Goal: Check status

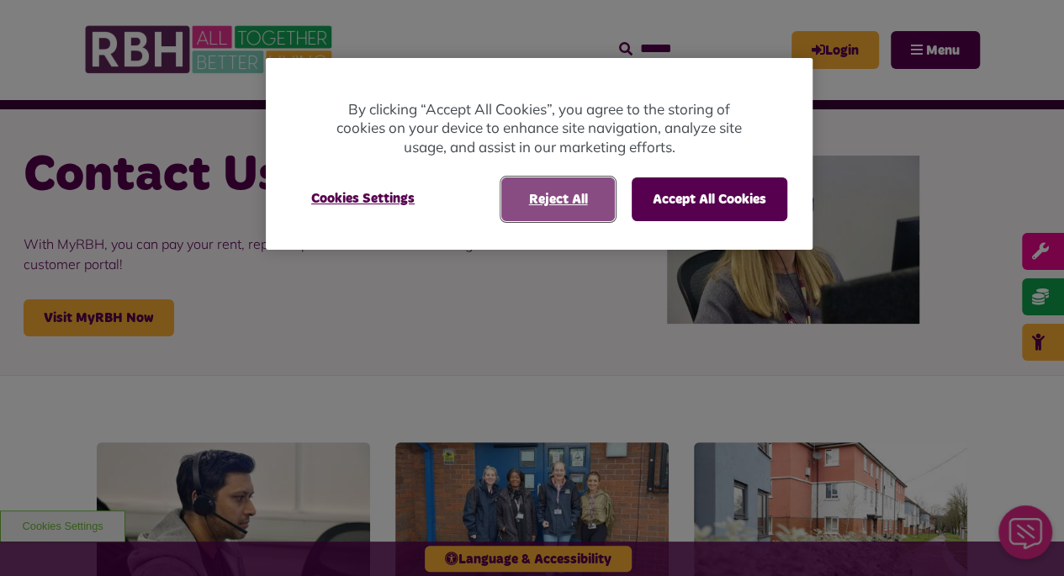
click at [549, 202] on button "Reject All" at bounding box center [558, 199] width 114 height 44
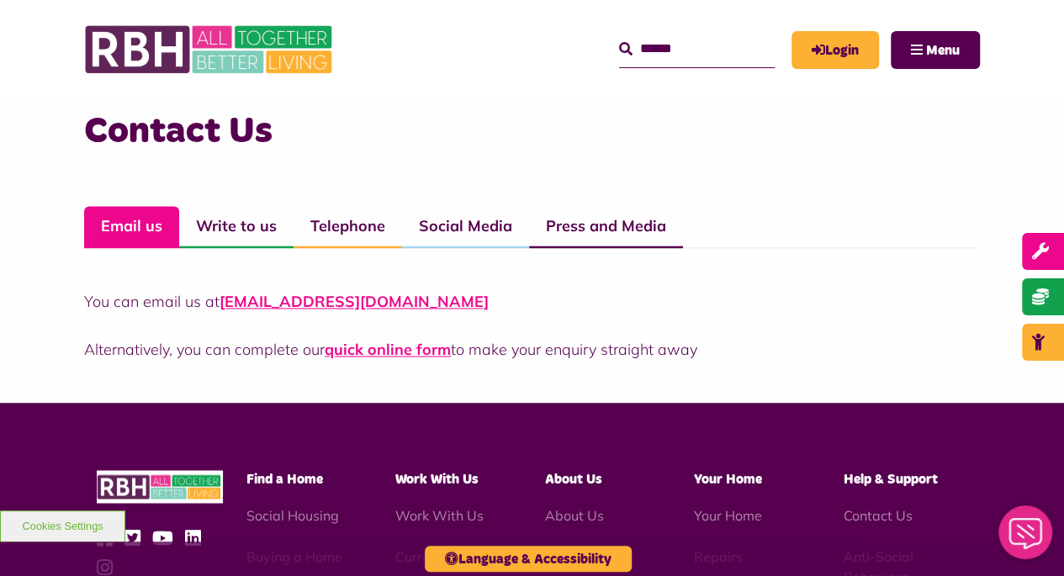
scroll to position [1178, 0]
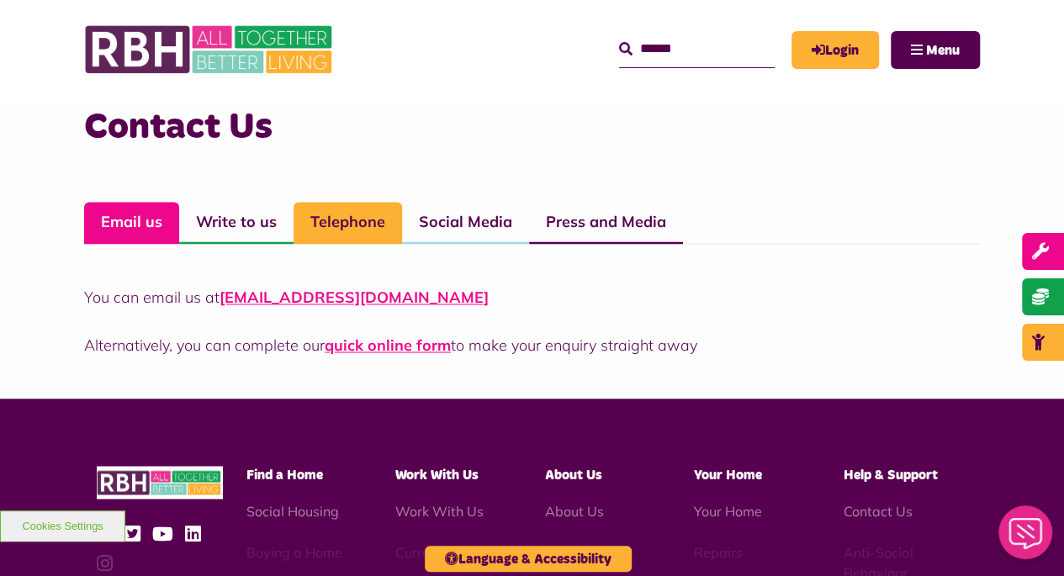
click at [355, 218] on link "Telephone" at bounding box center [348, 223] width 108 height 42
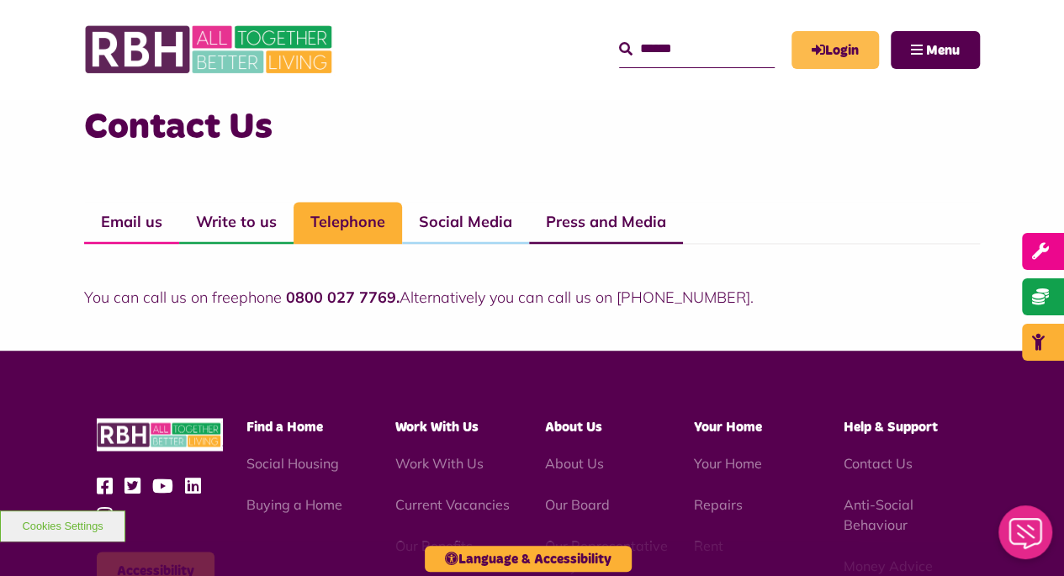
click at [824, 50] on link "Login" at bounding box center [834, 50] width 87 height 38
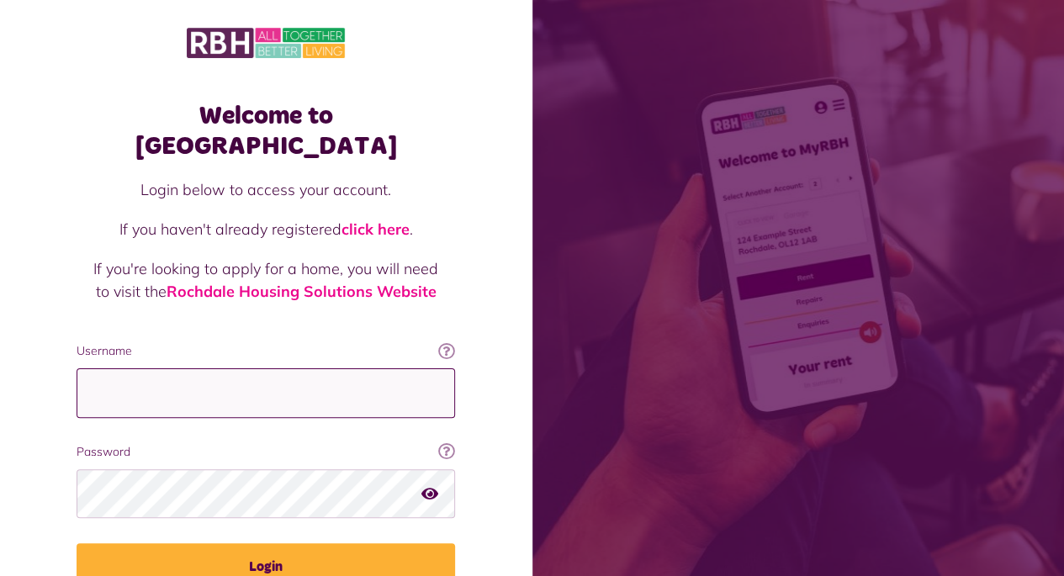
click at [320, 368] on input "Username" at bounding box center [266, 393] width 378 height 50
type input "**********"
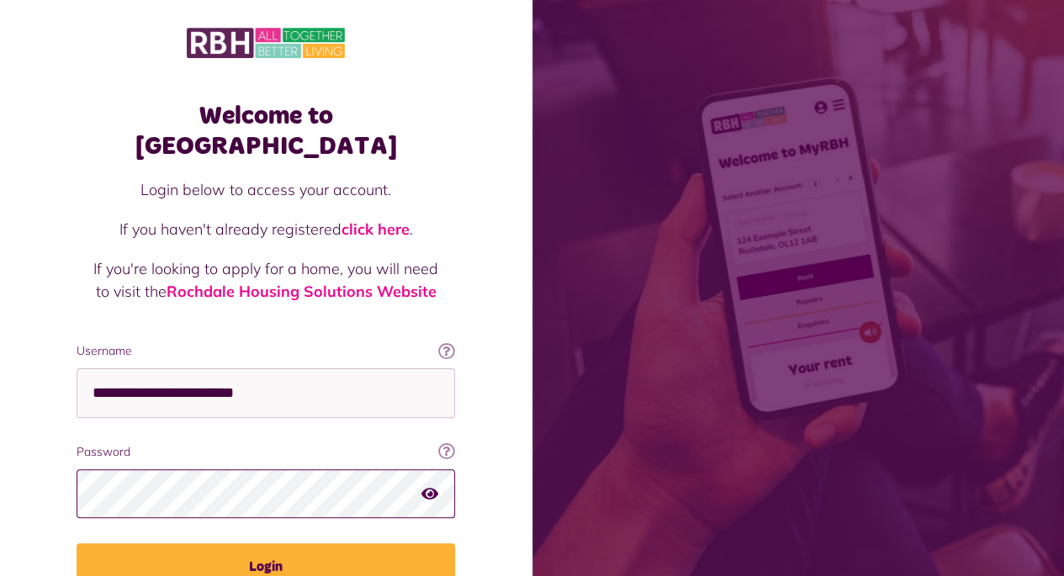
click at [77, 543] on button "Login" at bounding box center [266, 566] width 378 height 47
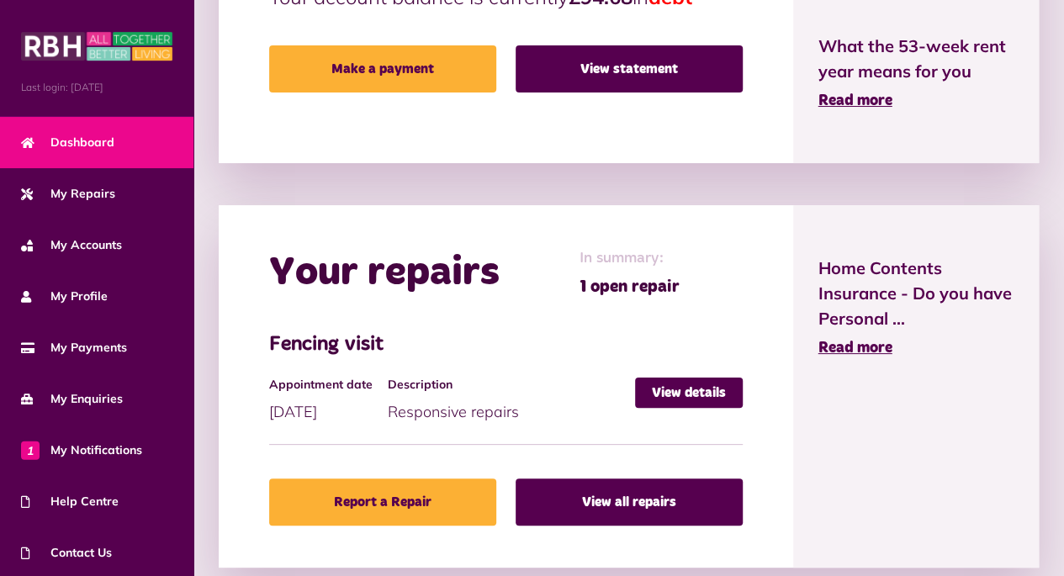
scroll to position [580, 0]
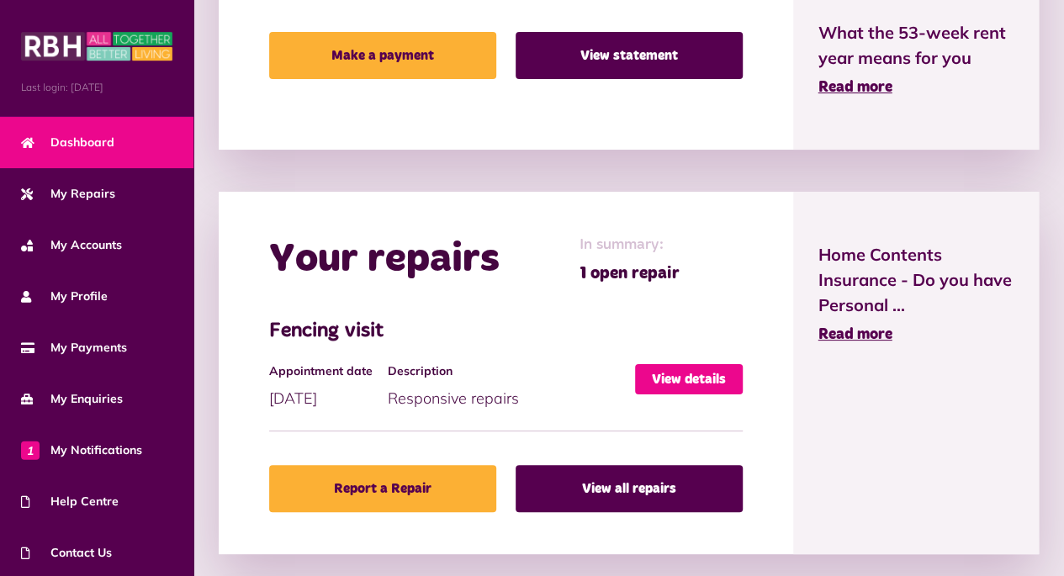
click at [660, 373] on link "View details" at bounding box center [689, 379] width 108 height 30
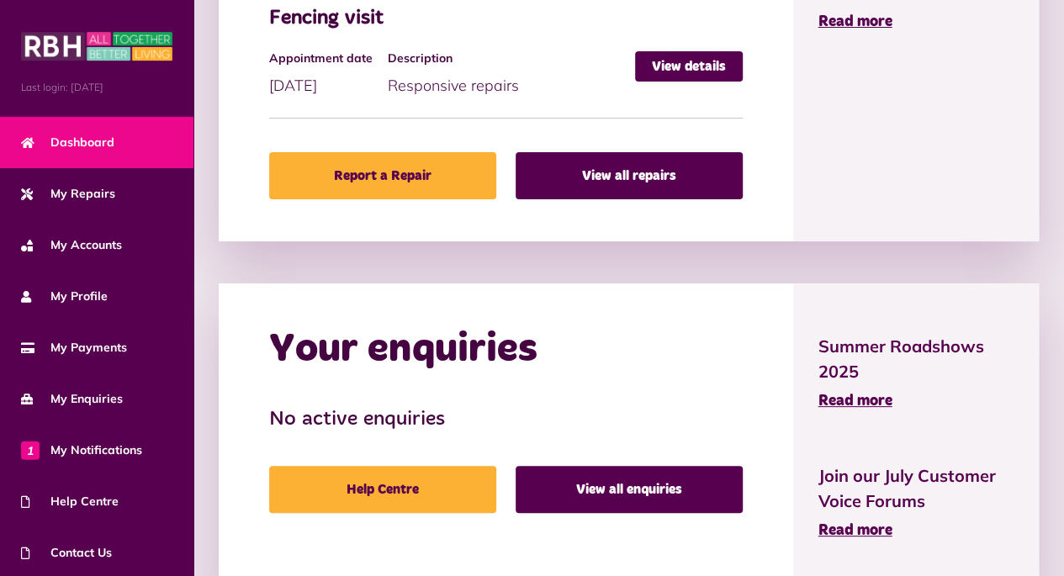
scroll to position [952, 0]
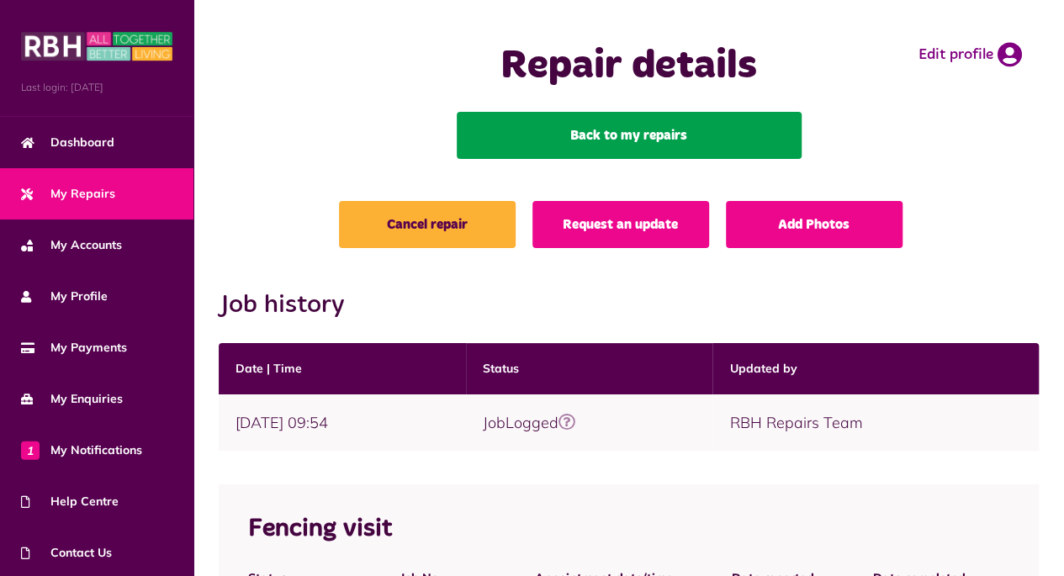
click at [619, 148] on link "Back to my repairs" at bounding box center [629, 135] width 345 height 47
